Goal: Information Seeking & Learning: Learn about a topic

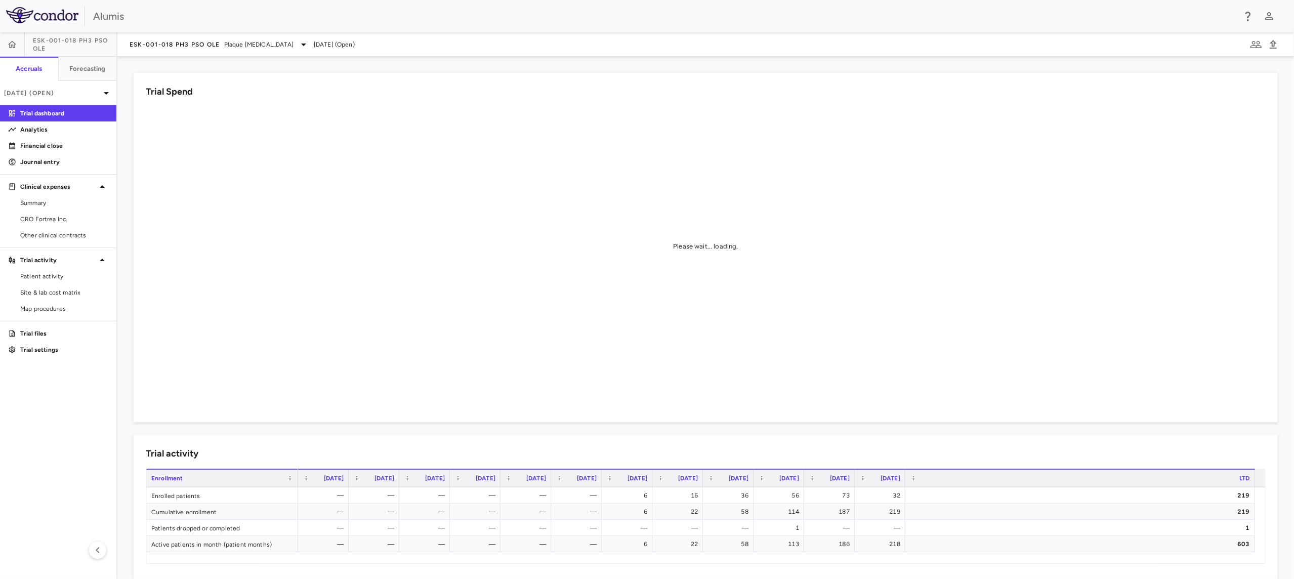
click at [83, 459] on aside "ESK-001-018 Ph3 PsO OLE Accruals Forecasting [DATE] (Open) Trial dashboard Anal…" at bounding box center [58, 305] width 117 height 546
click at [71, 224] on link "CRO Fortrea Inc." at bounding box center [58, 218] width 116 height 15
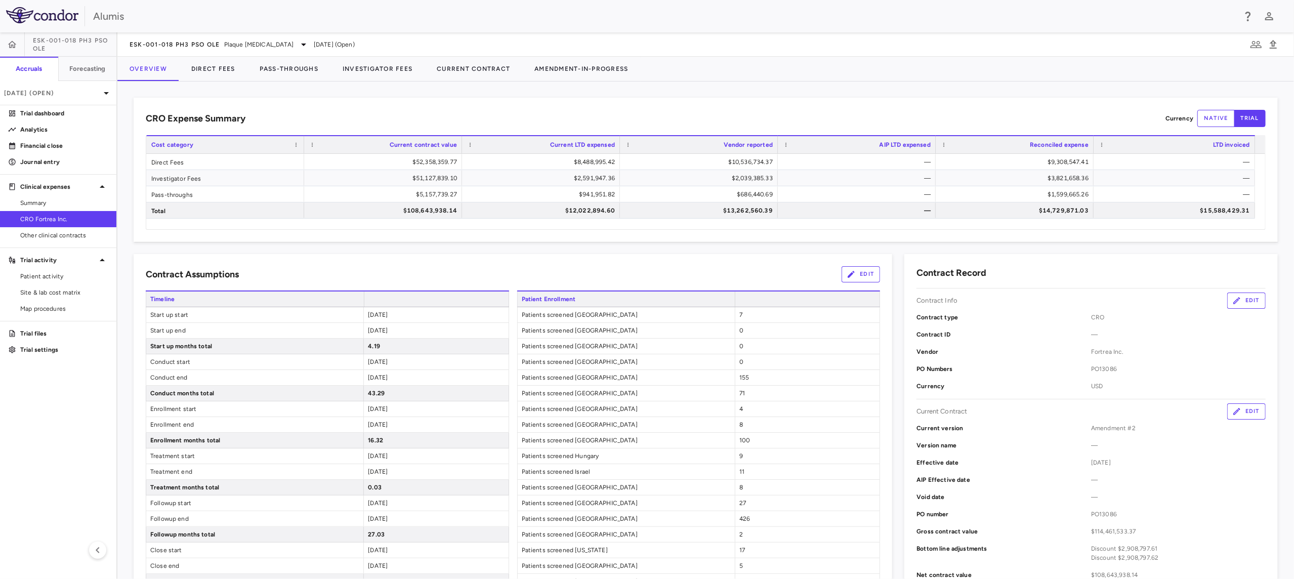
click at [55, 444] on aside "ESK-001-018 Ph3 PsO OLE Accruals Forecasting [DATE] (Open) Trial dashboard Anal…" at bounding box center [58, 305] width 117 height 546
click at [105, 98] on div "[DATE] (Open)" at bounding box center [58, 93] width 116 height 24
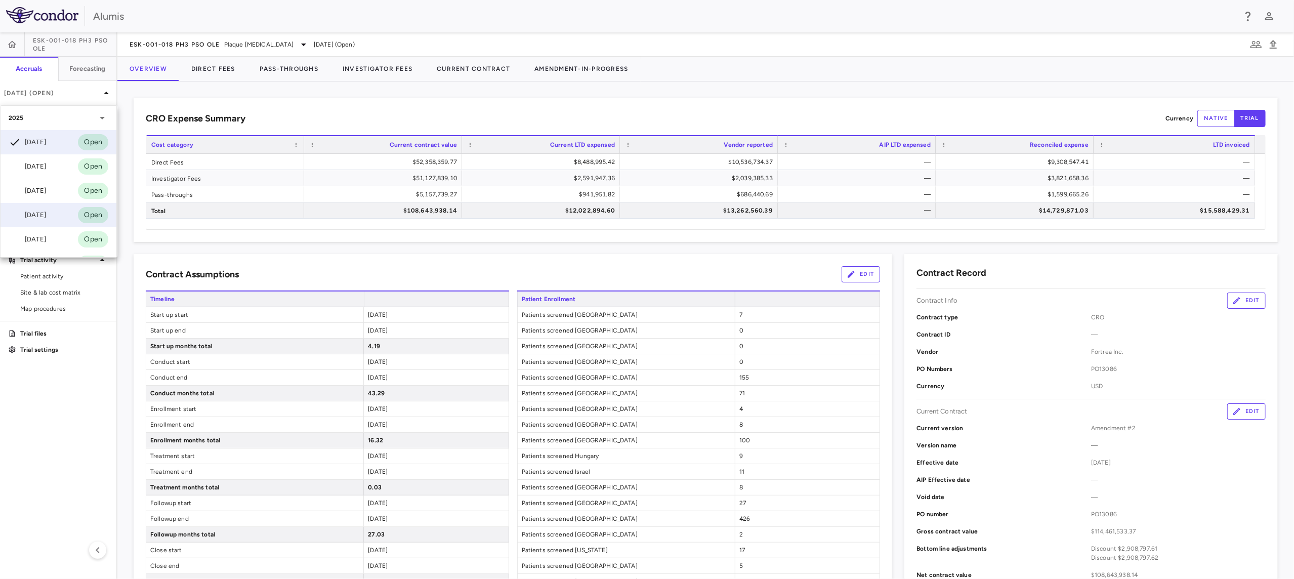
click at [74, 218] on div "[DATE] Open" at bounding box center [59, 215] width 116 height 24
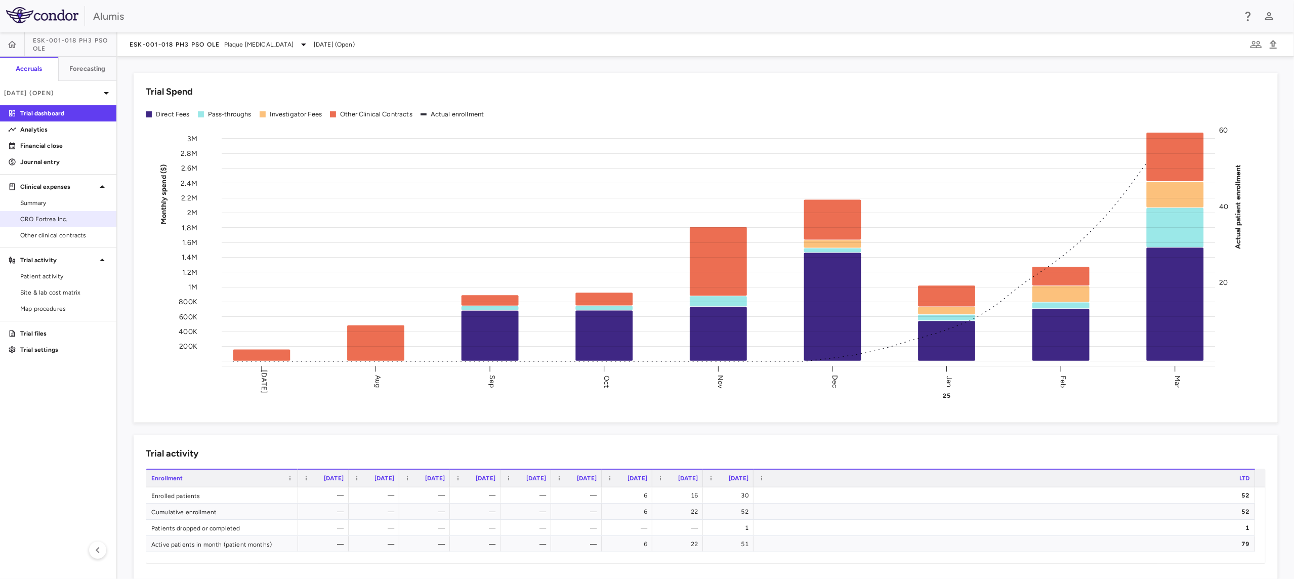
click at [55, 211] on link "CRO Fortrea Inc." at bounding box center [58, 218] width 116 height 15
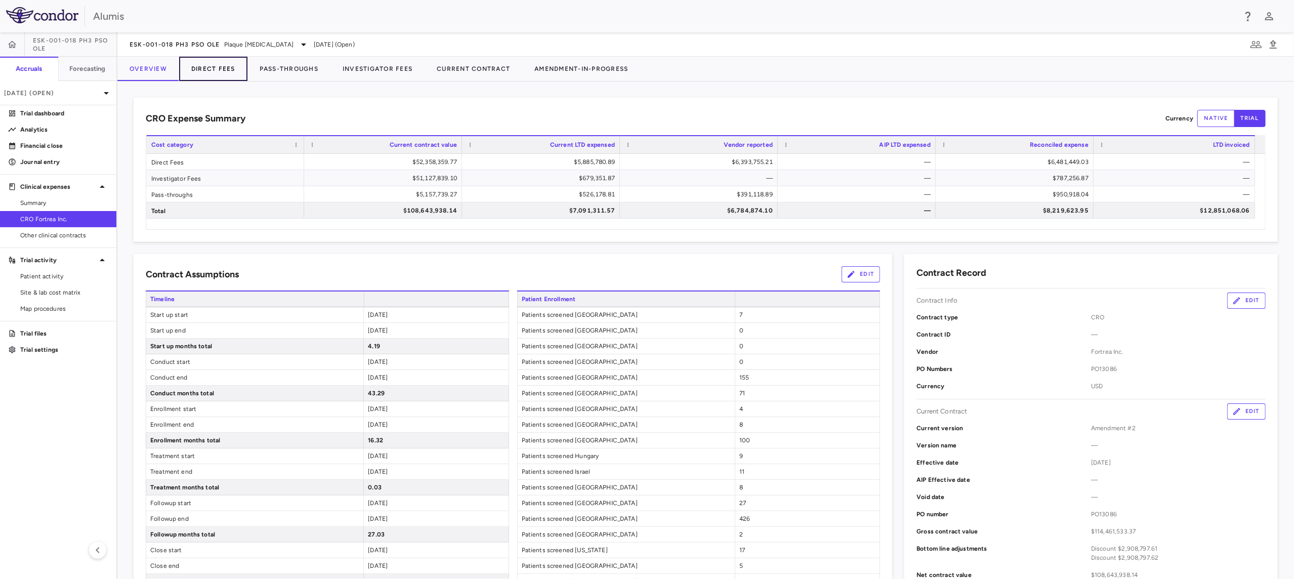
click at [199, 71] on button "Direct Fees" at bounding box center [213, 69] width 68 height 24
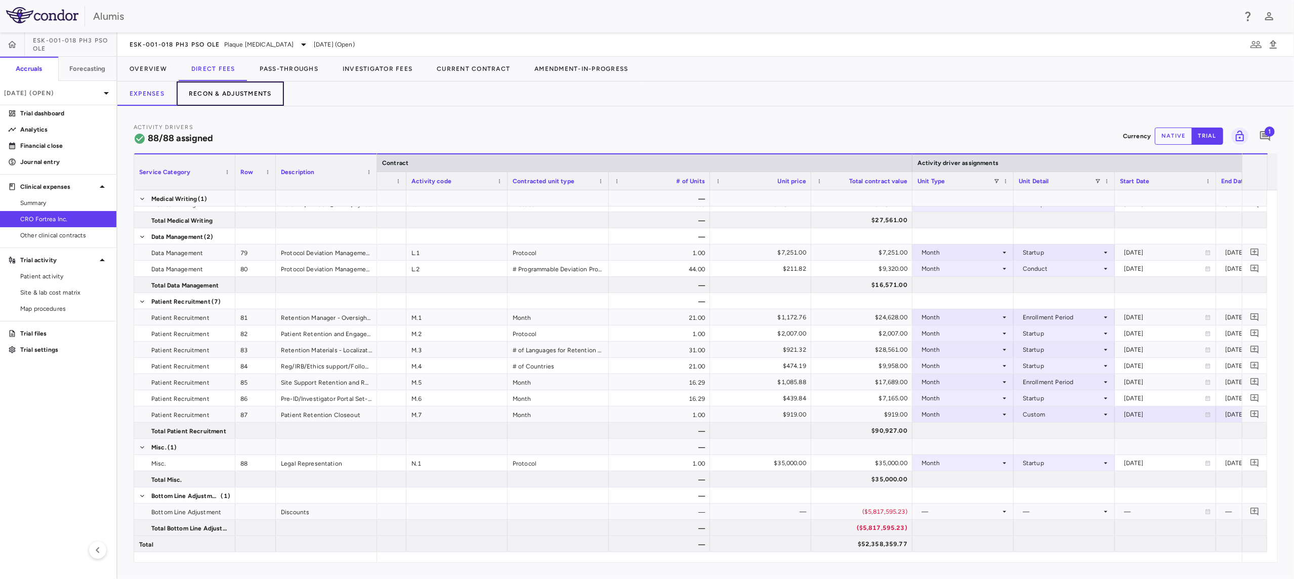
click at [249, 102] on button "Recon & Adjustments" at bounding box center [230, 93] width 107 height 24
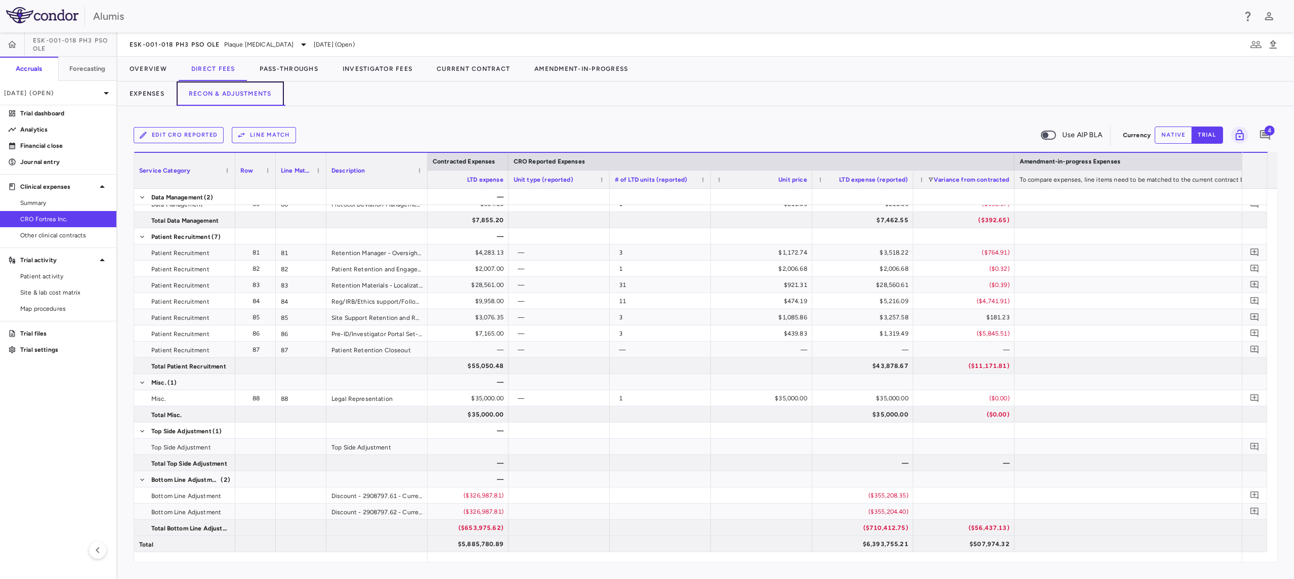
scroll to position [0, 909]
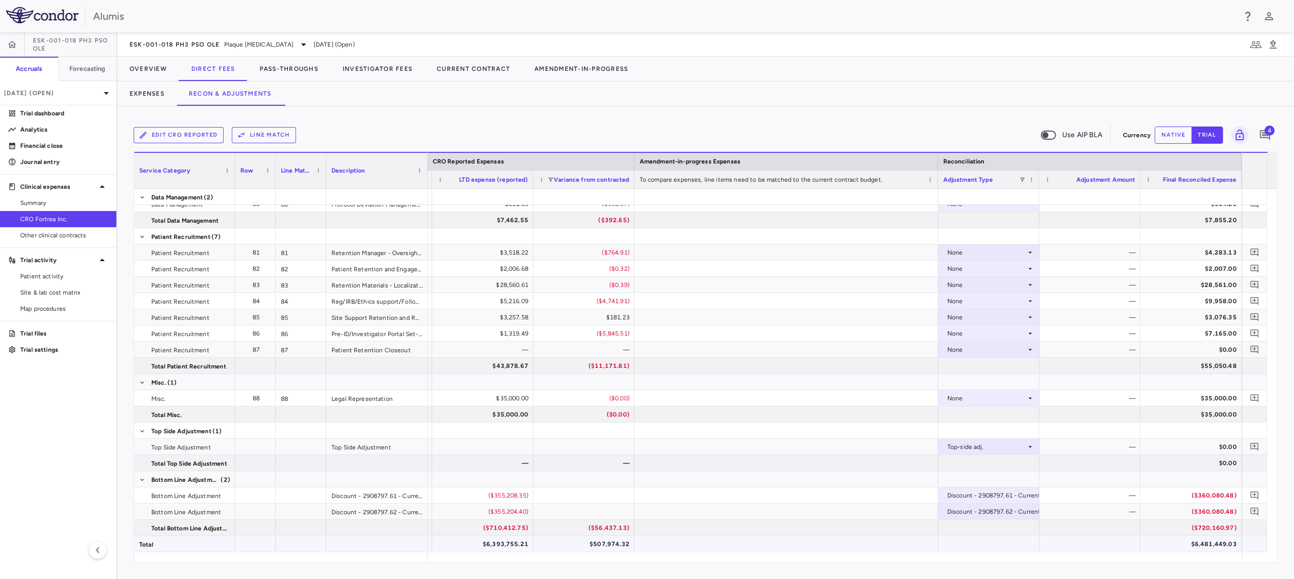
click at [851, 536] on div at bounding box center [786, 544] width 304 height 16
click at [523, 120] on div "Edit CRO reported Line Match Use AIP BLA Currency native trial 4 Press SPACE to…" at bounding box center [705, 342] width 1176 height 473
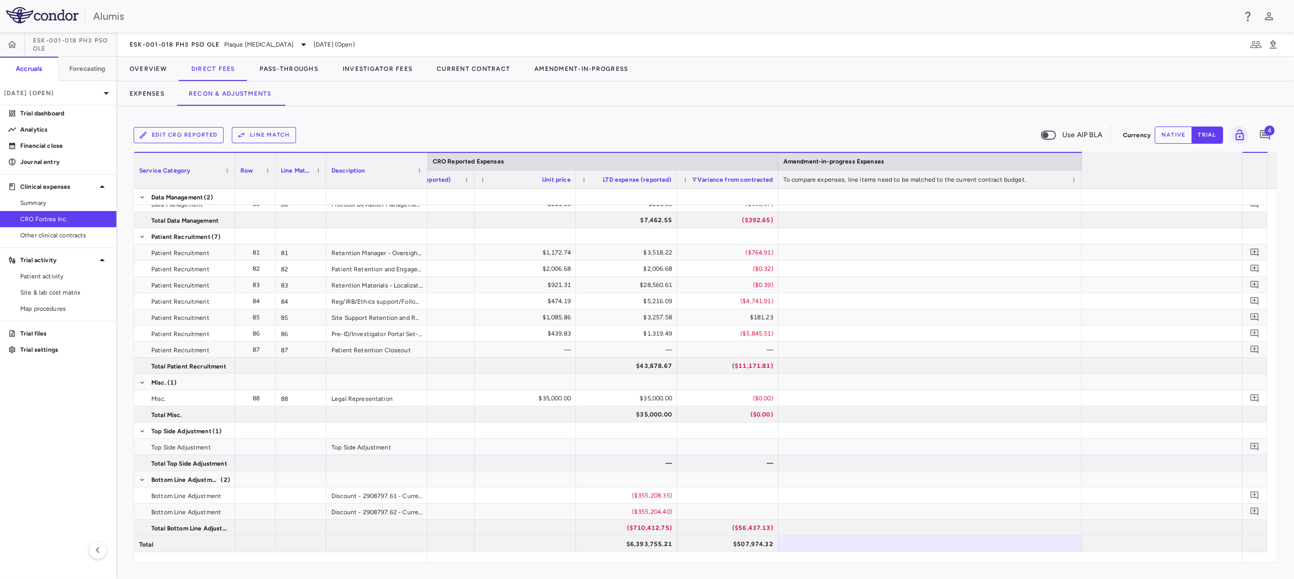
scroll to position [0, 565]
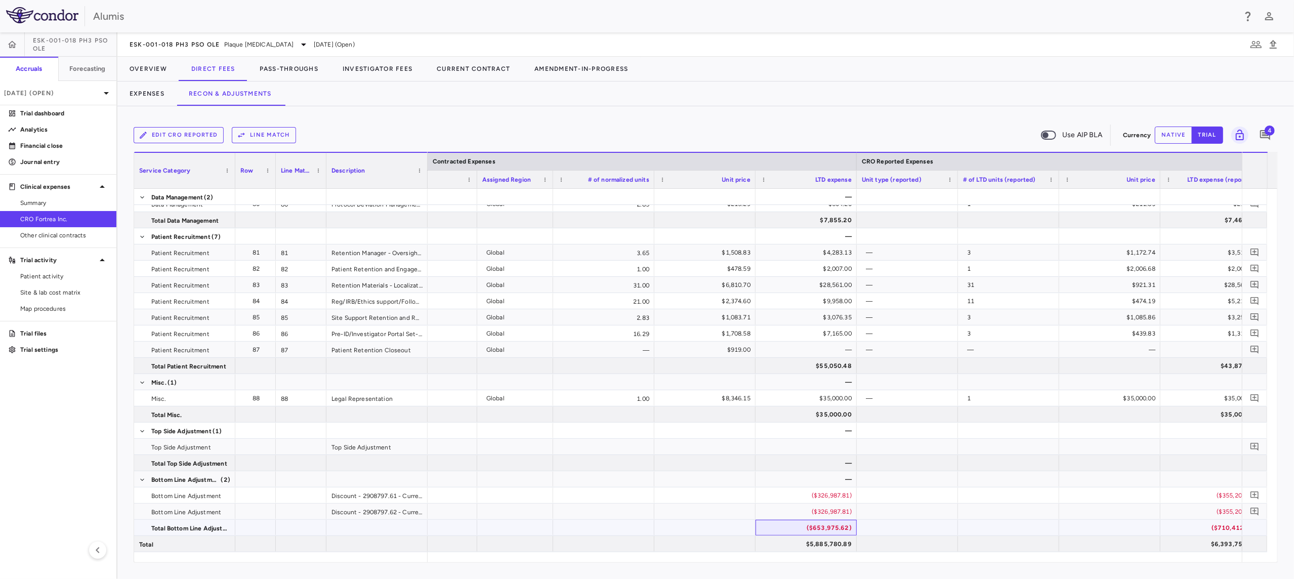
click at [830, 521] on div "($653,975.62)" at bounding box center [807, 528] width 87 height 16
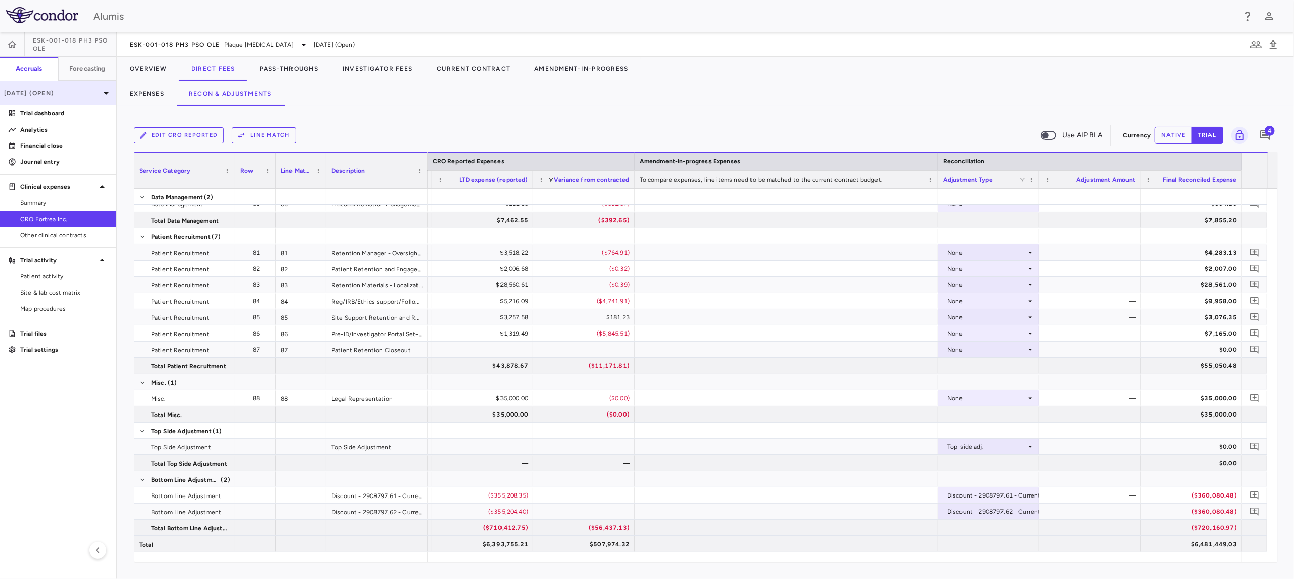
click at [91, 99] on div "[DATE] (Open)" at bounding box center [58, 93] width 116 height 24
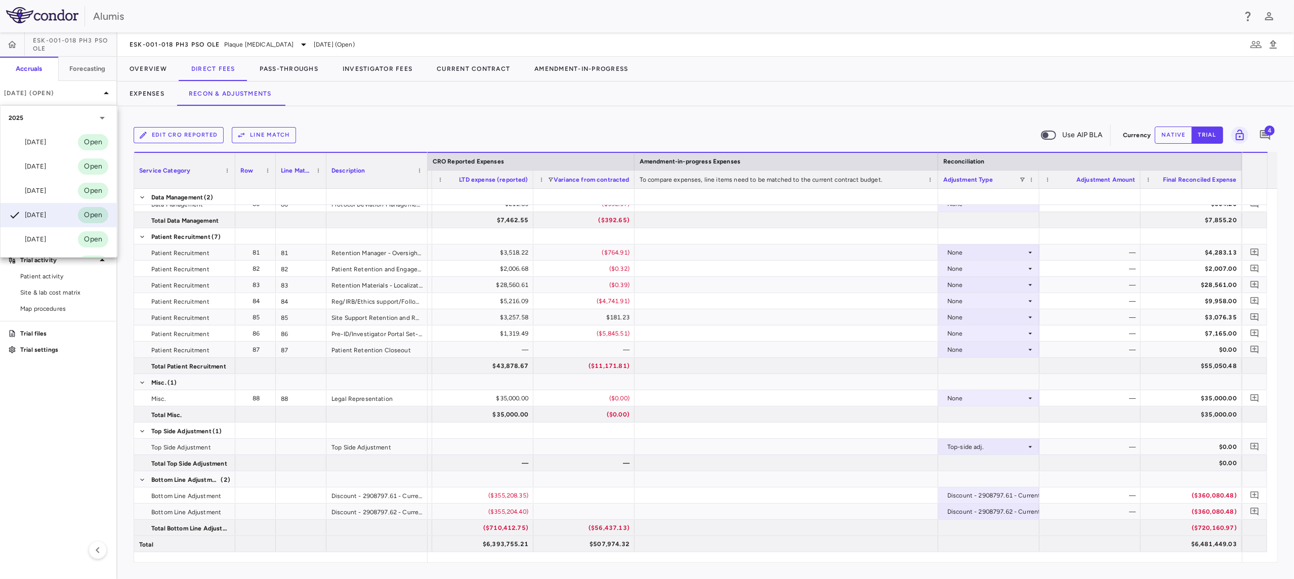
click at [60, 134] on div "[DATE] Open" at bounding box center [59, 142] width 116 height 24
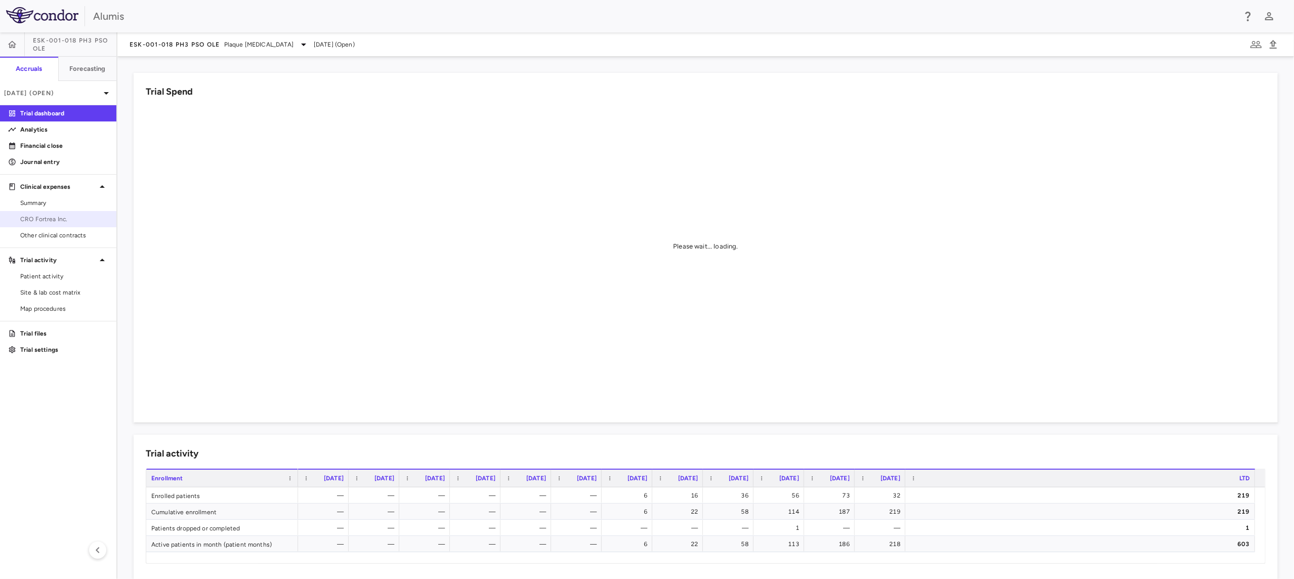
click at [59, 218] on span "CRO Fortrea Inc." at bounding box center [64, 219] width 88 height 9
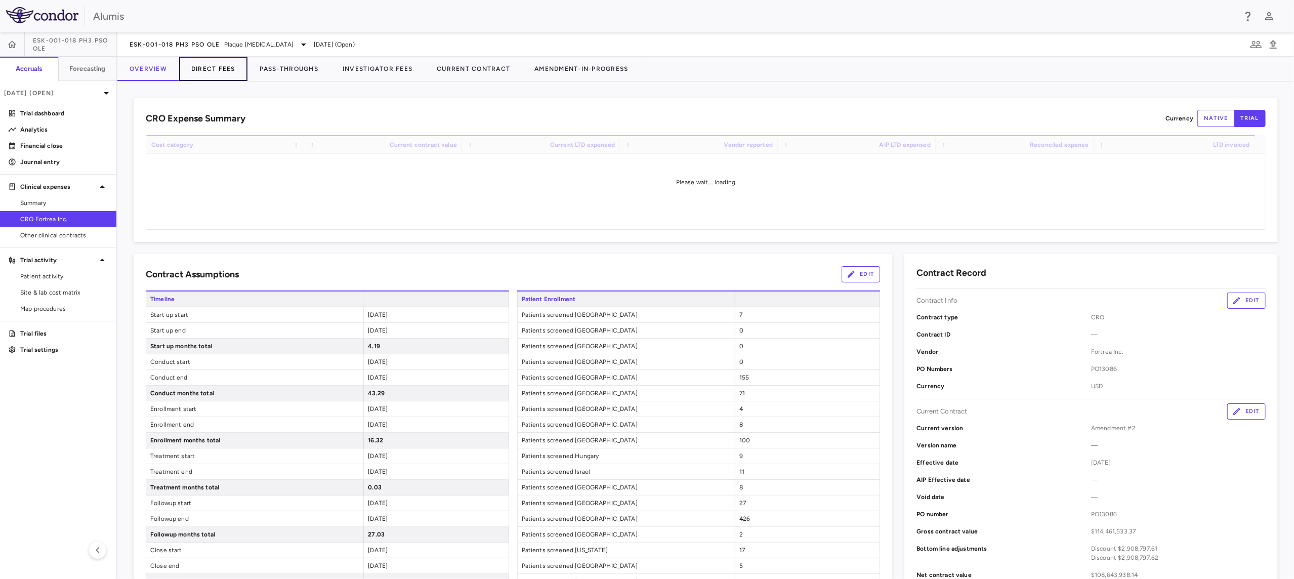
click at [211, 70] on button "Direct Fees" at bounding box center [213, 69] width 68 height 24
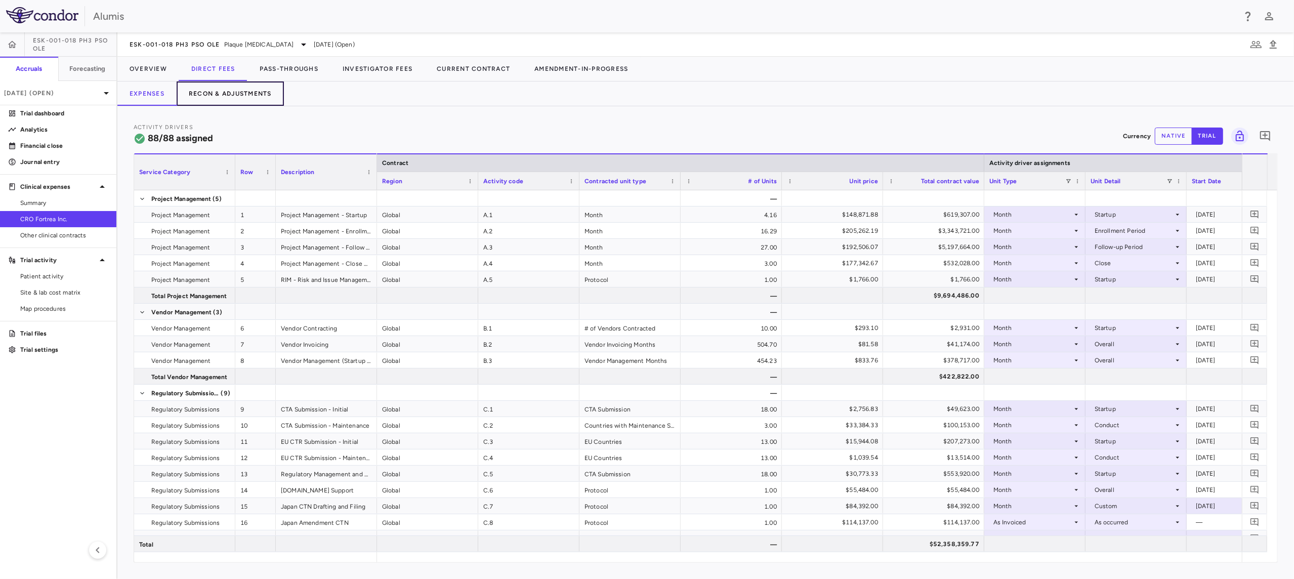
click at [242, 91] on button "Recon & Adjustments" at bounding box center [230, 93] width 107 height 24
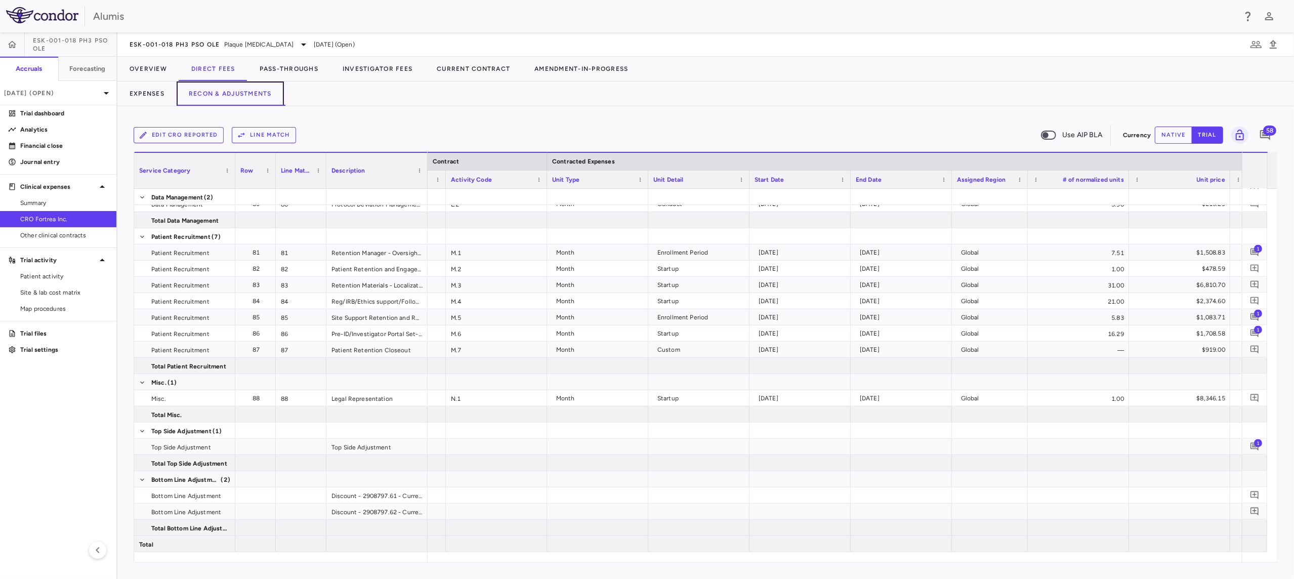
scroll to position [0, 224]
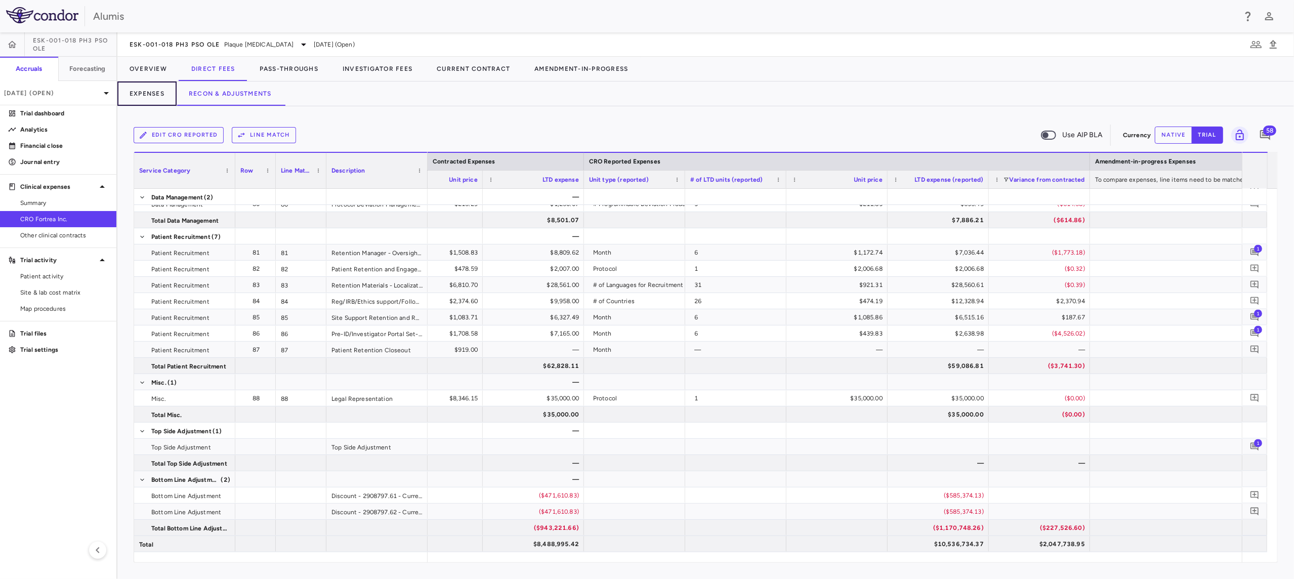
drag, startPoint x: 154, startPoint y: 94, endPoint x: 166, endPoint y: 109, distance: 19.8
click at [154, 93] on button "Expenses" at bounding box center [146, 93] width 59 height 24
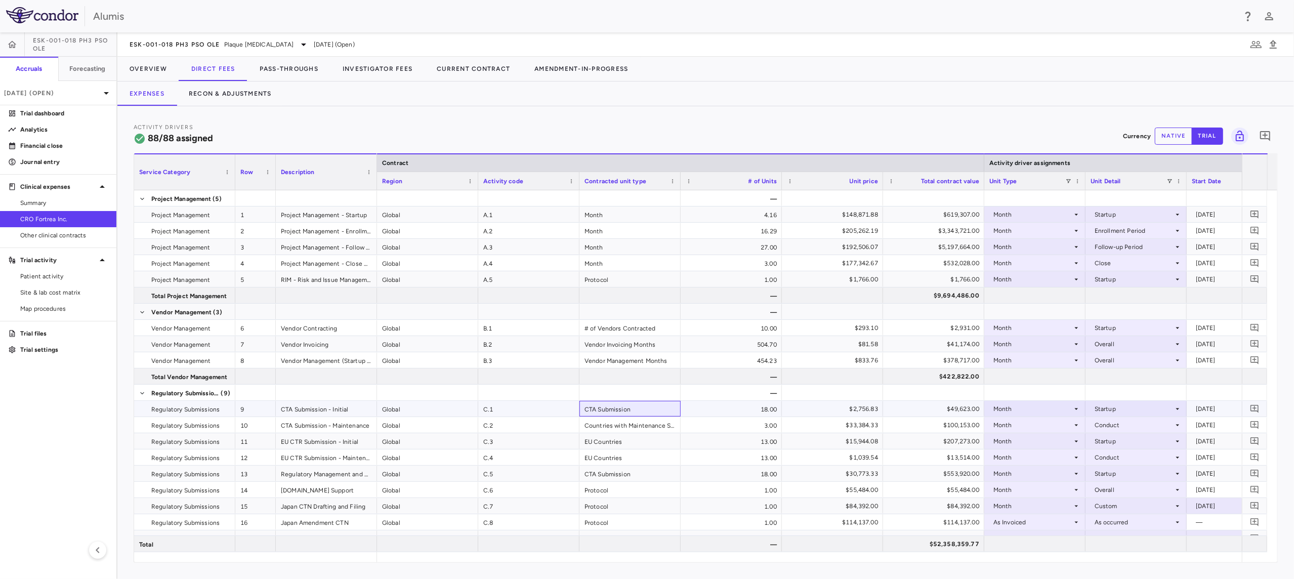
click at [642, 407] on div "CTA Submission" at bounding box center [629, 409] width 101 height 16
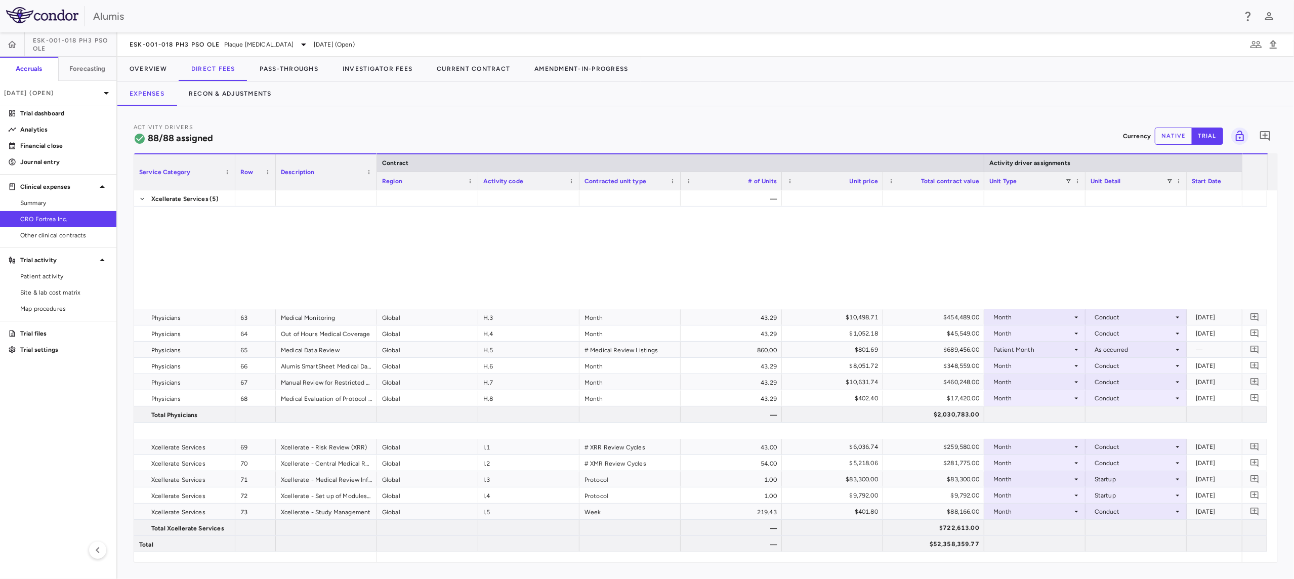
scroll to position [1417, 0]
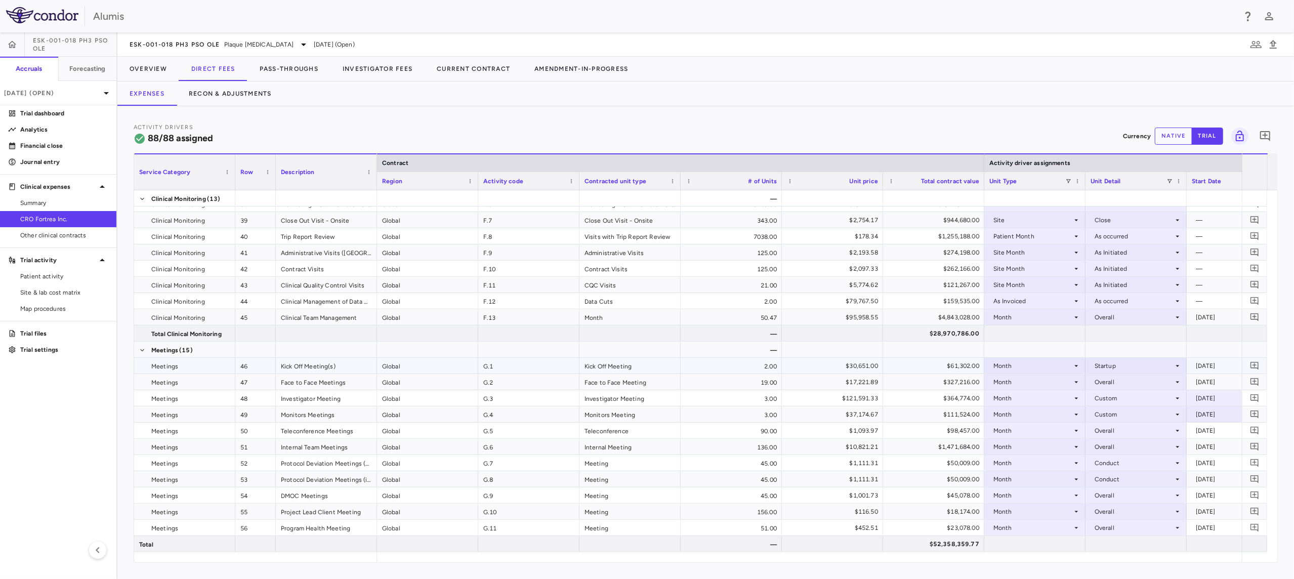
click at [1020, 363] on div "Month" at bounding box center [1032, 366] width 79 height 16
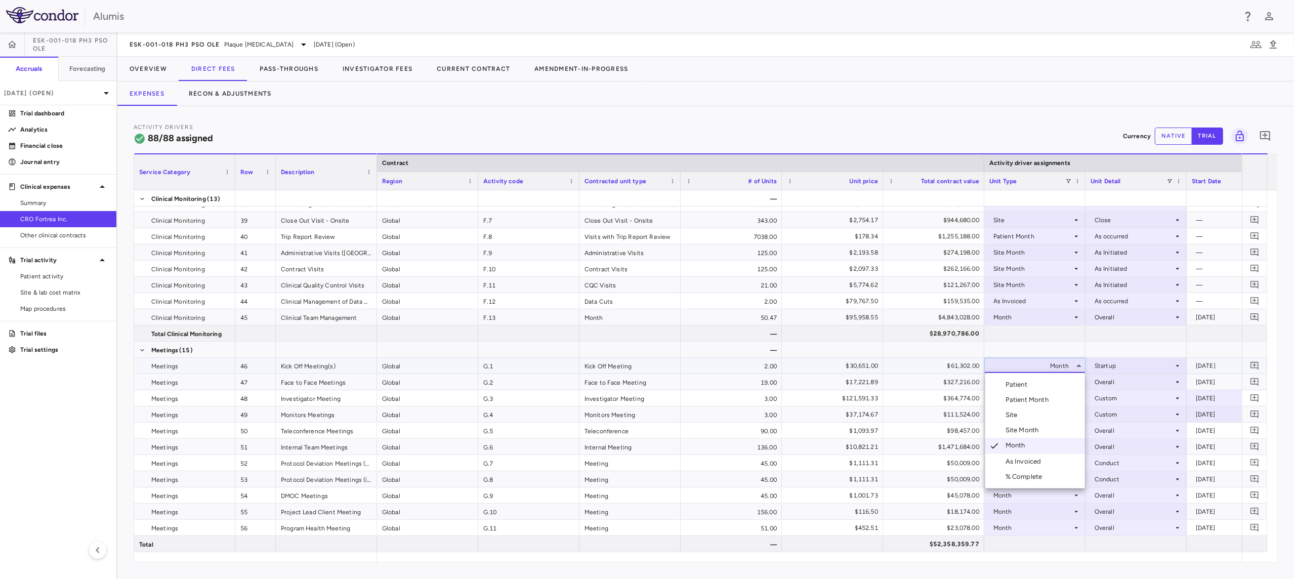
click at [1020, 363] on div at bounding box center [647, 289] width 1294 height 579
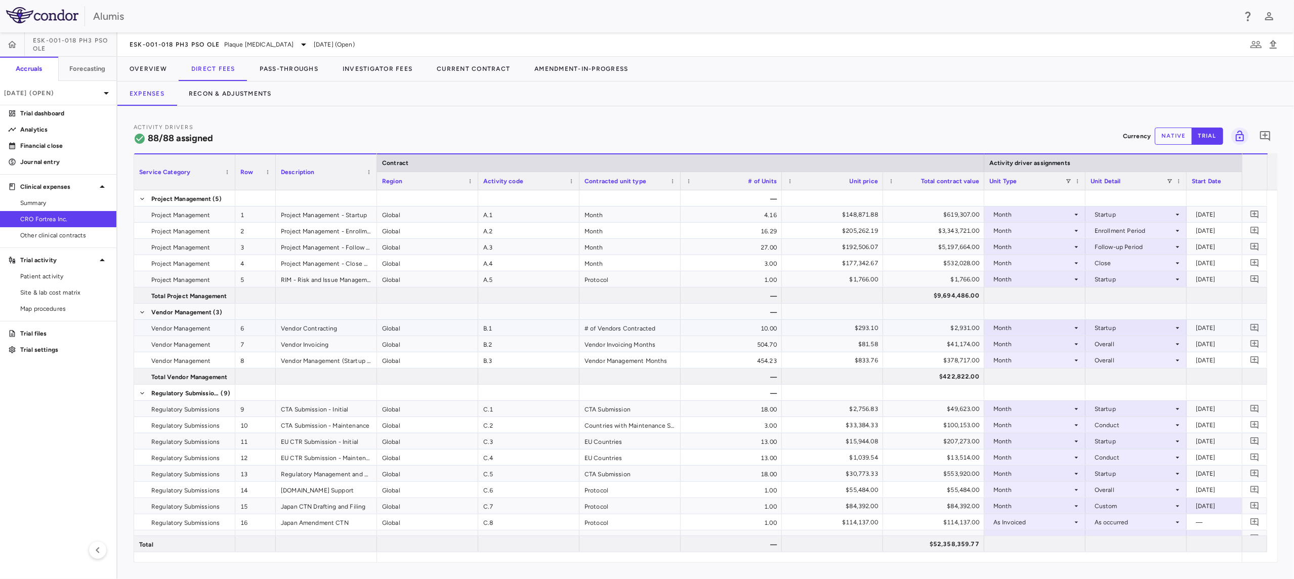
click at [1013, 330] on div "Month" at bounding box center [1032, 328] width 79 height 16
click at [1032, 419] on div "As Invoiced" at bounding box center [1025, 423] width 40 height 9
click at [1035, 327] on div "As Invoiced" at bounding box center [1032, 328] width 79 height 16
click at [1037, 314] on div at bounding box center [647, 289] width 1294 height 579
click at [1037, 324] on div "As Invoiced" at bounding box center [1032, 328] width 79 height 16
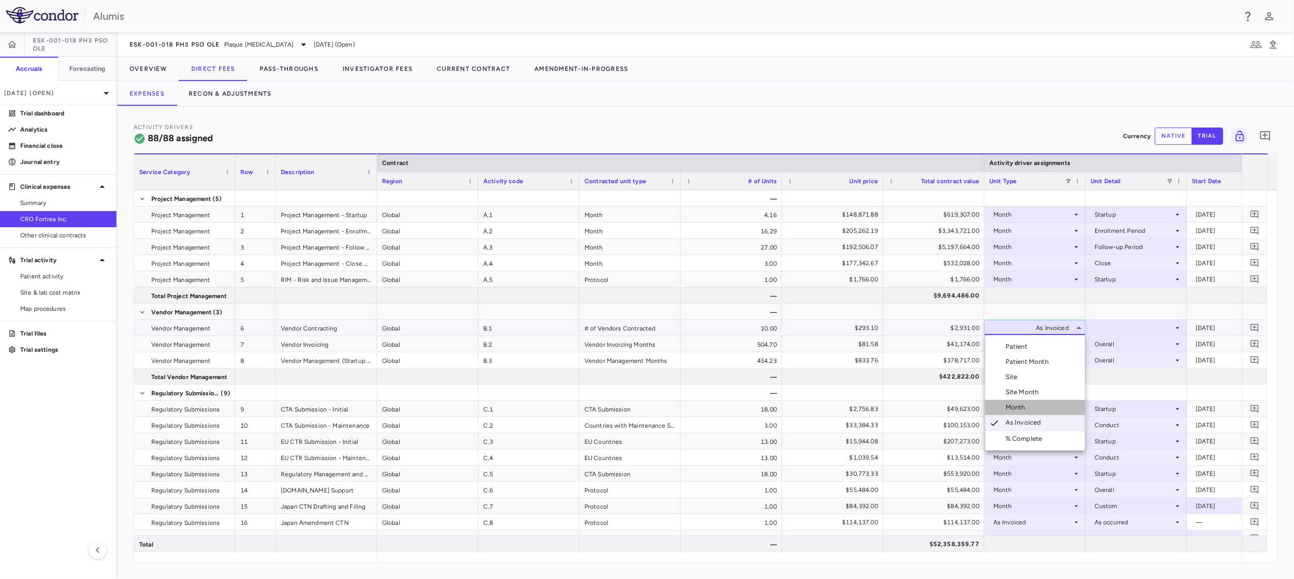
click at [1031, 403] on li "Month" at bounding box center [1035, 407] width 100 height 15
click at [1124, 330] on div at bounding box center [1135, 327] width 91 height 15
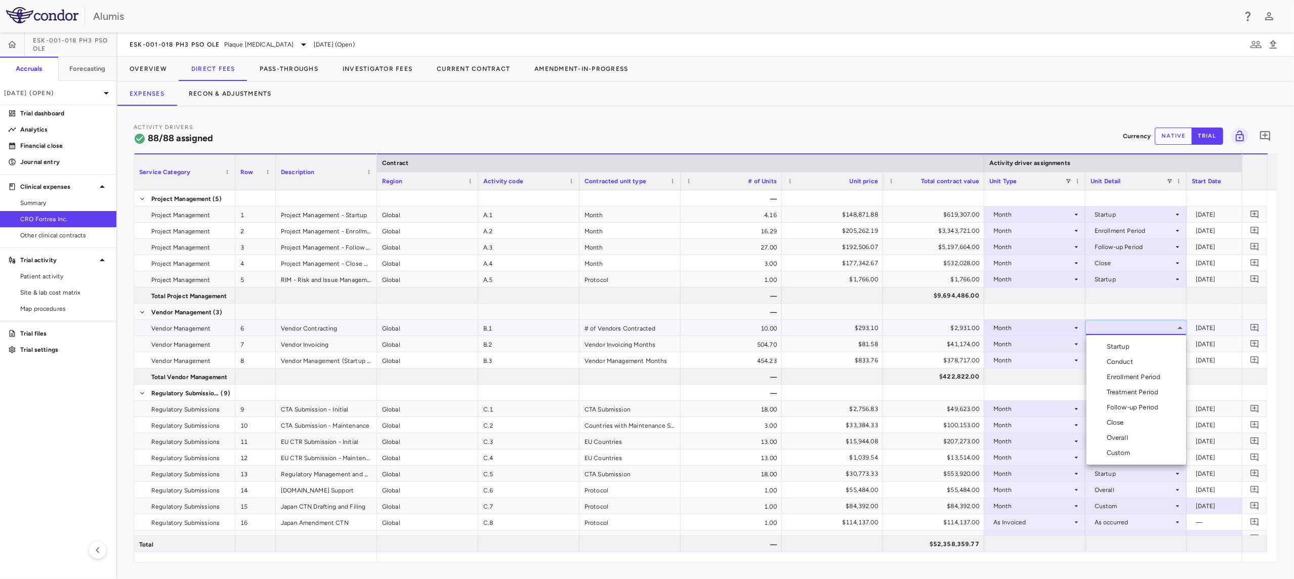
click at [1130, 430] on li "Overall" at bounding box center [1136, 437] width 100 height 15
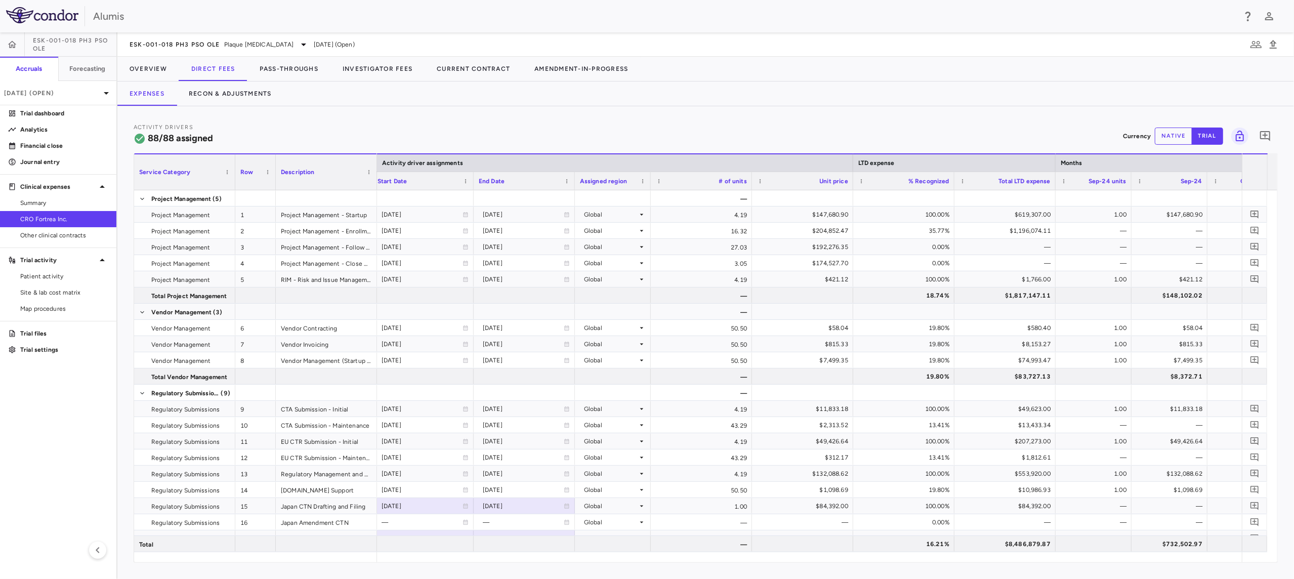
scroll to position [0, 889]
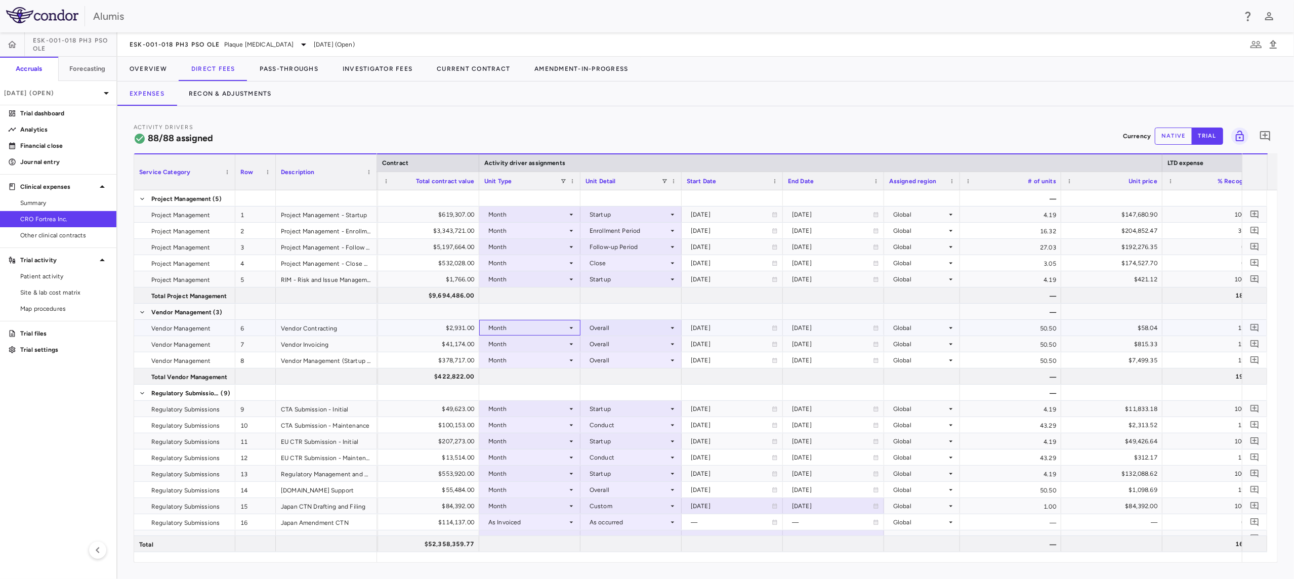
click at [543, 332] on div "Month" at bounding box center [527, 328] width 79 height 16
click at [545, 326] on div at bounding box center [647, 289] width 1294 height 579
click at [284, 73] on button "Pass-Throughs" at bounding box center [288, 69] width 83 height 24
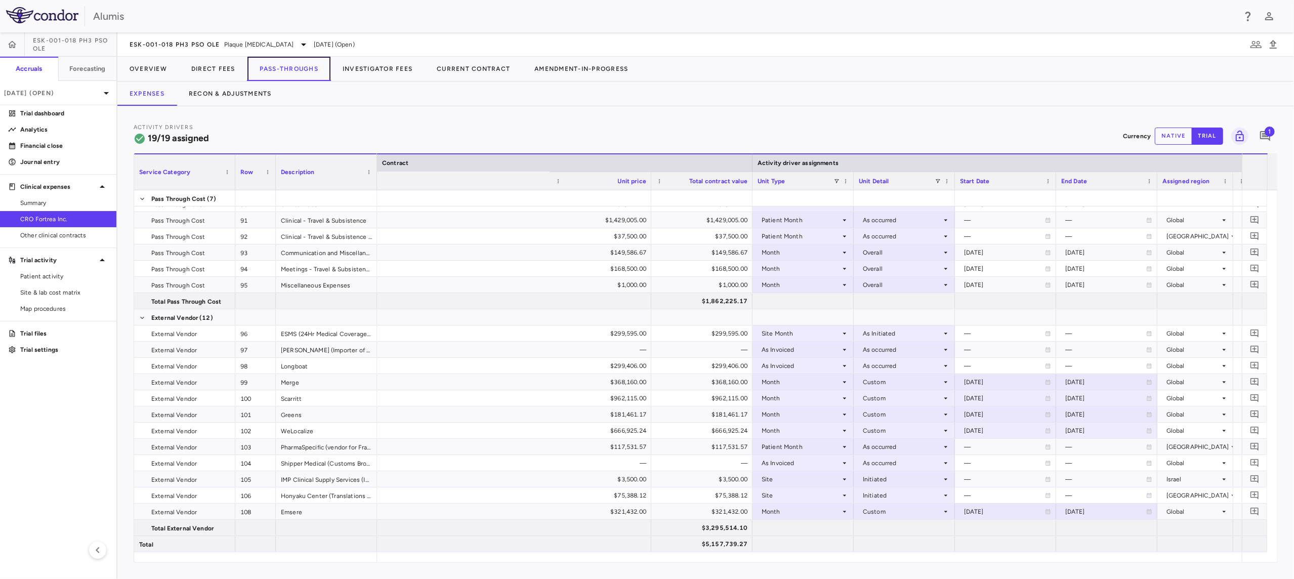
scroll to position [0, 719]
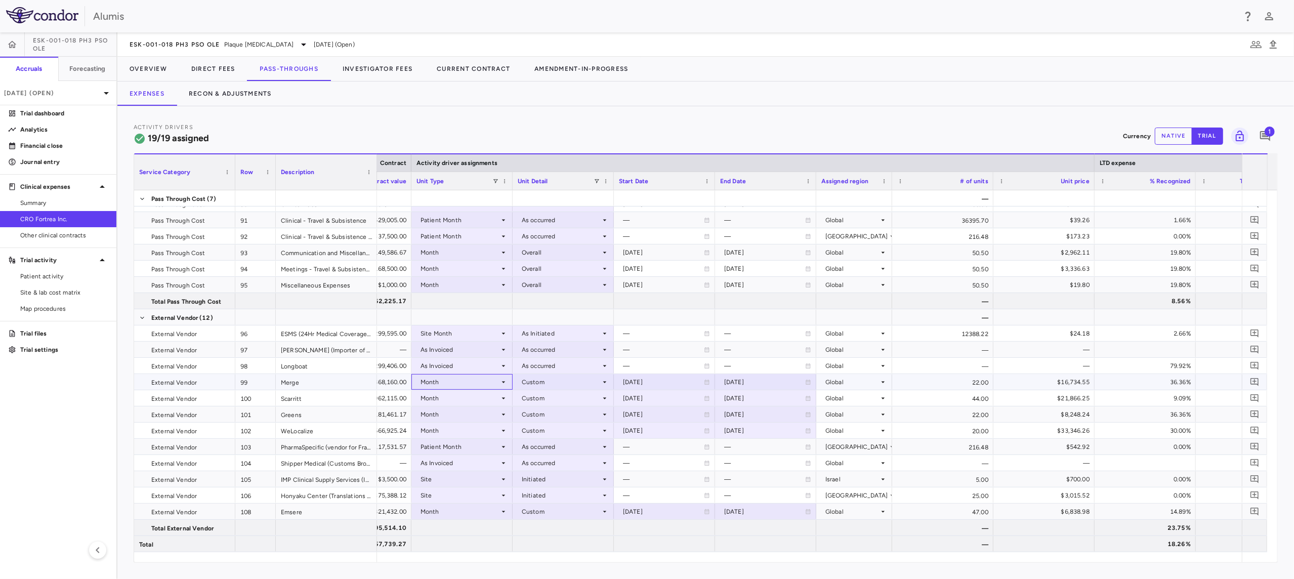
click at [484, 381] on div "Month" at bounding box center [459, 382] width 79 height 16
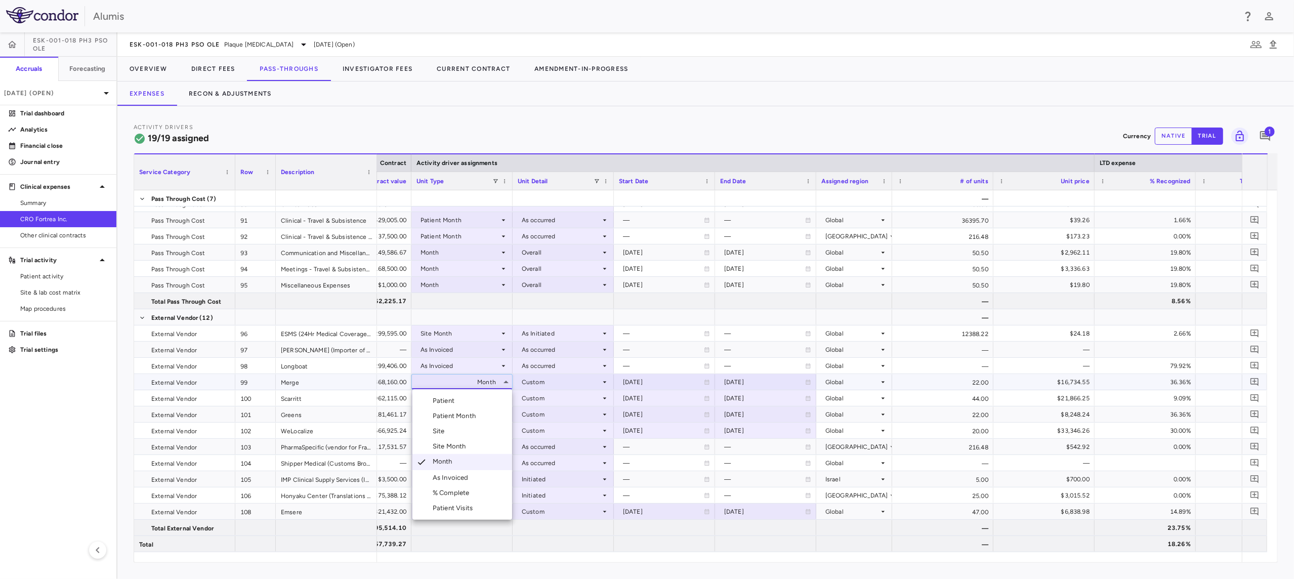
click at [484, 381] on div at bounding box center [647, 289] width 1294 height 579
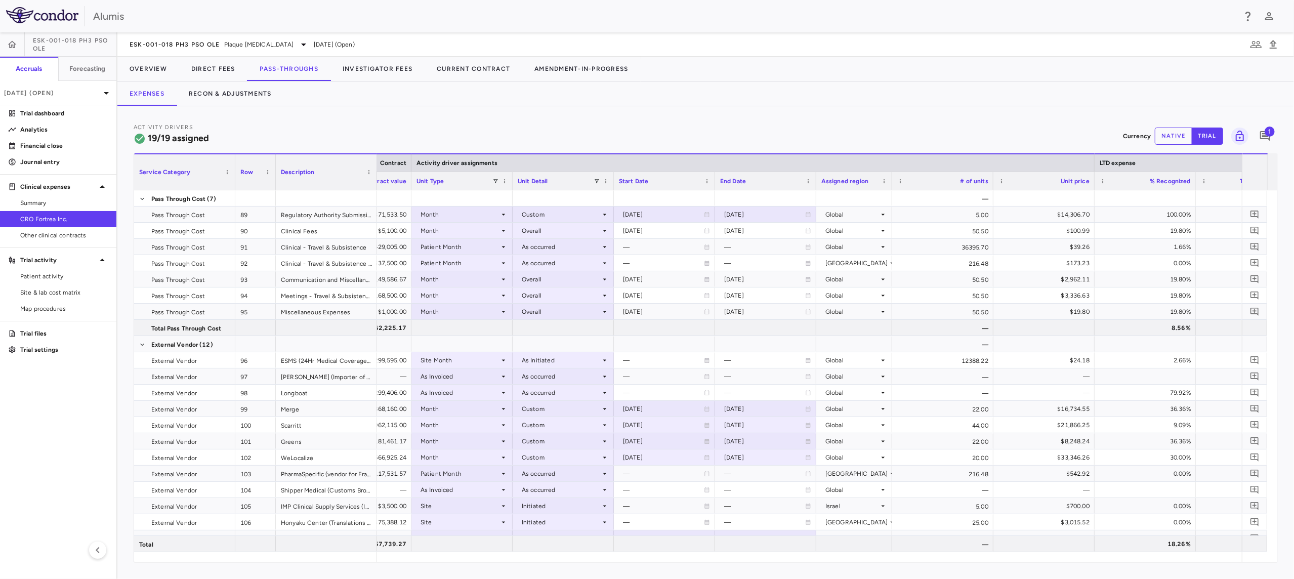
click at [571, 132] on div "Activity Drivers 19/19 assigned Currency native trial 1" at bounding box center [706, 135] width 1144 height 27
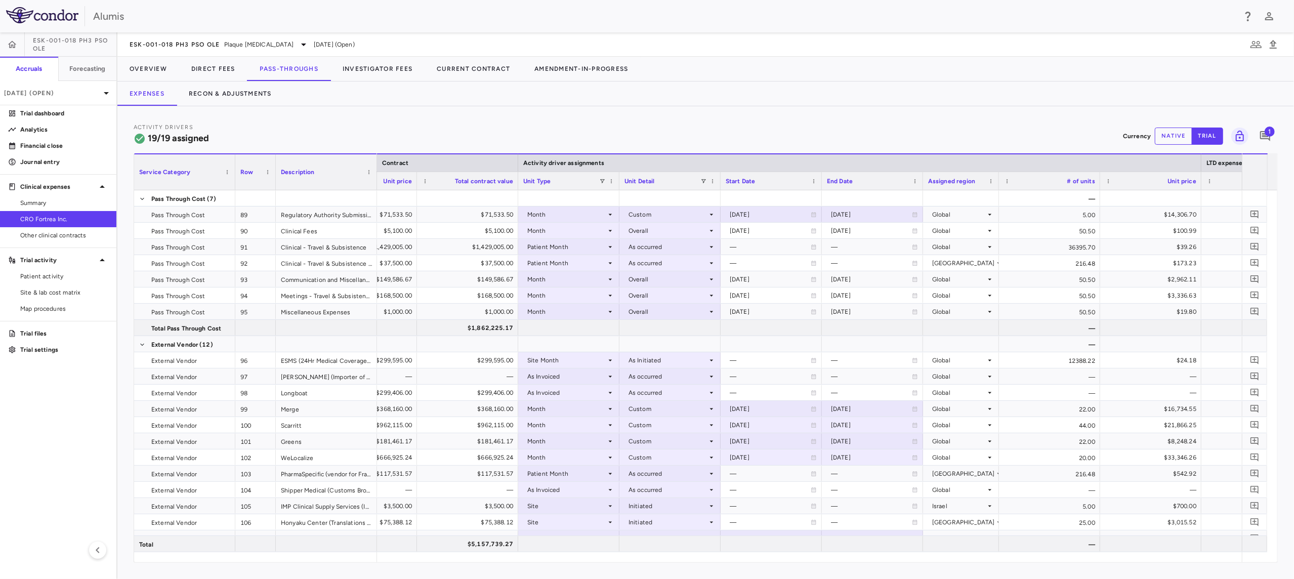
click at [636, 144] on div "Activity Drivers 19/19 assigned Currency native trial 1" at bounding box center [706, 135] width 1144 height 27
click at [800, 126] on div "Activity Drivers 19/19 assigned Currency native trial 1" at bounding box center [706, 135] width 1144 height 27
click at [204, 62] on button "Direct Fees" at bounding box center [213, 69] width 68 height 24
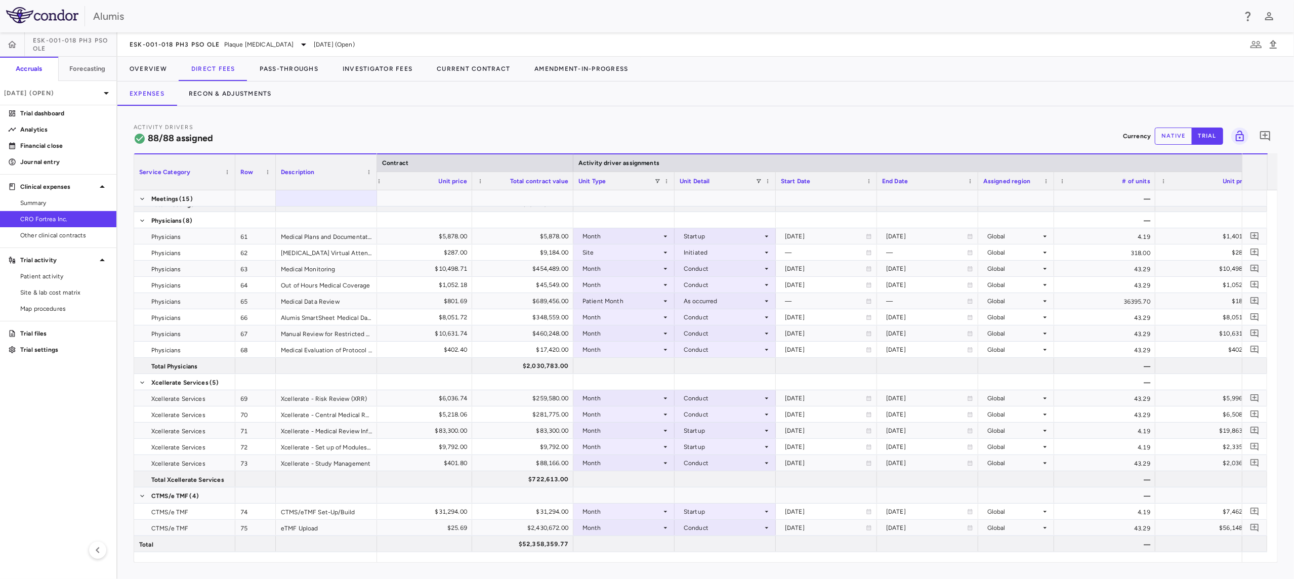
click at [530, 124] on div "Activity Drivers 88/88 assigned Currency native trial 0" at bounding box center [706, 135] width 1144 height 27
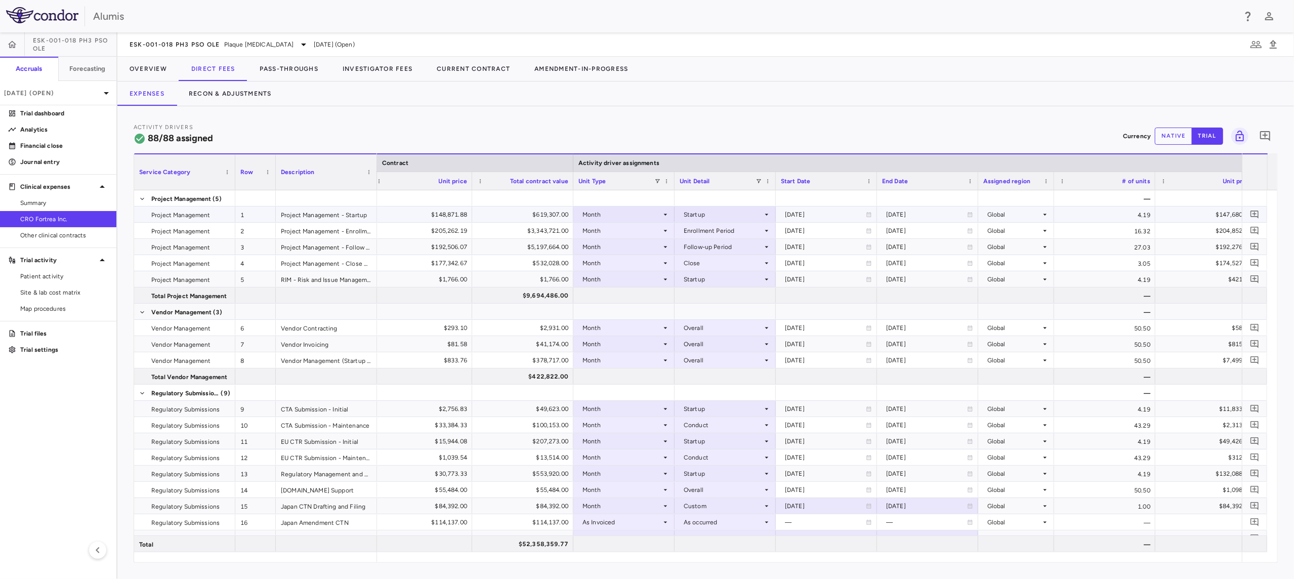
click at [1095, 211] on div "4.19" at bounding box center [1104, 214] width 101 height 16
